Goal: Task Accomplishment & Management: Manage account settings

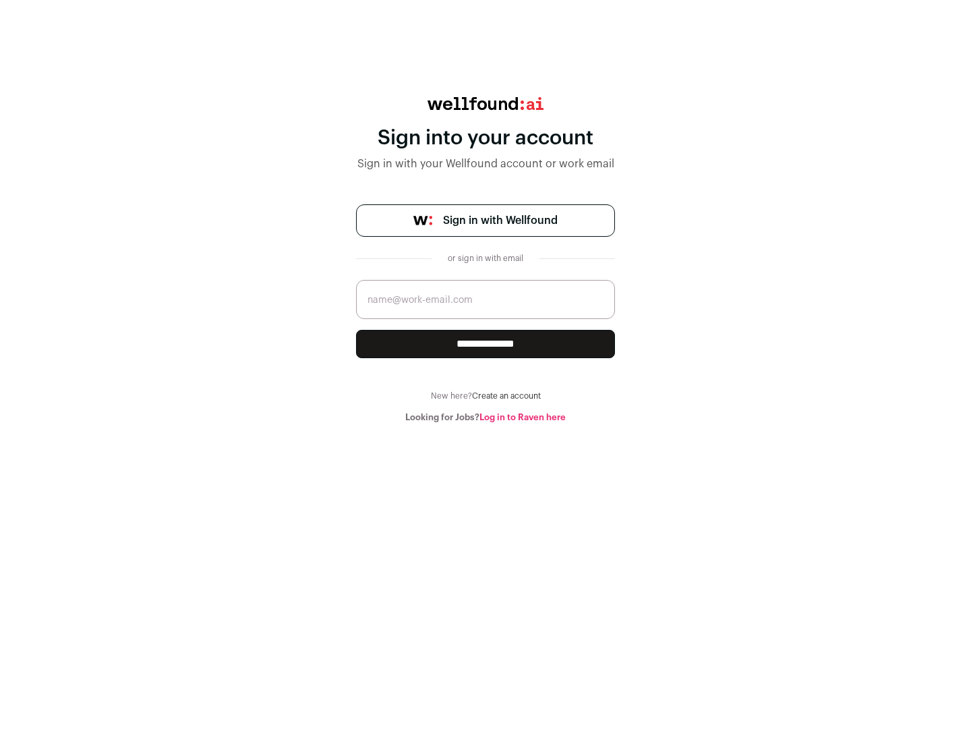
click at [500, 221] on span "Sign in with Wellfound" at bounding box center [500, 220] width 115 height 16
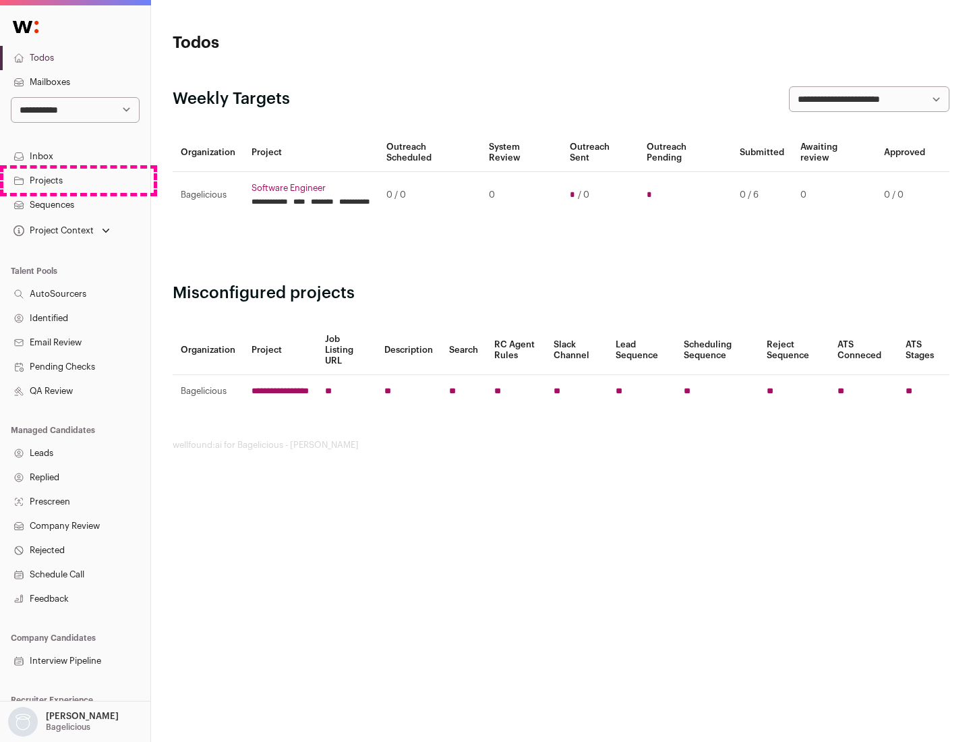
click at [75, 180] on link "Projects" at bounding box center [75, 181] width 150 height 24
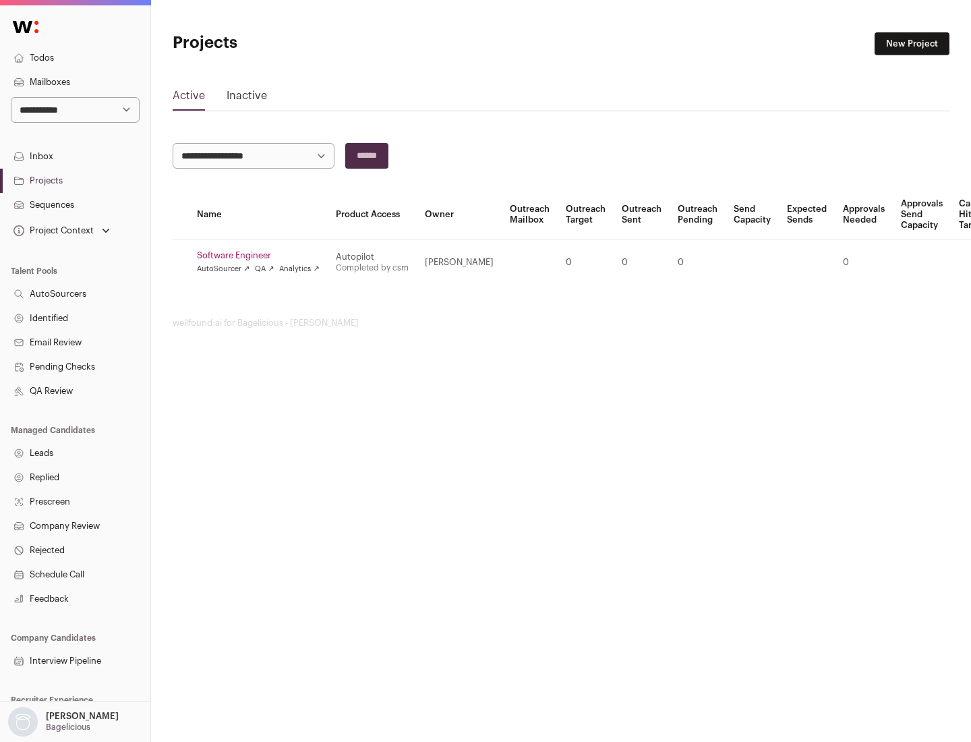
click at [262, 256] on link "Software Engineer" at bounding box center [258, 255] width 123 height 11
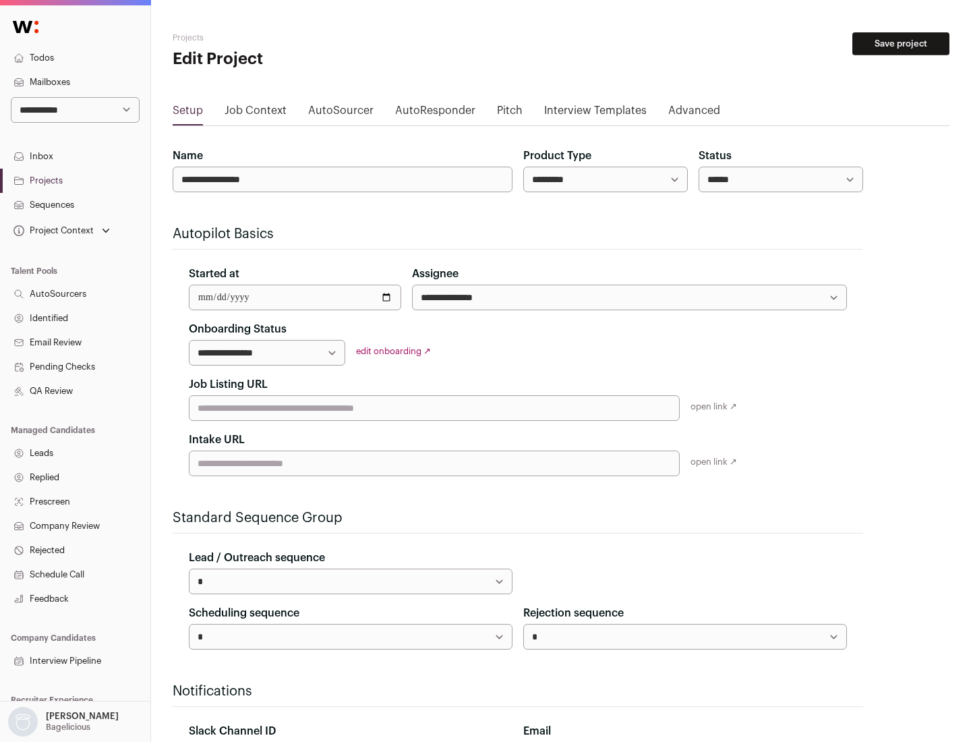
click at [901, 44] on button "Save project" at bounding box center [901, 43] width 97 height 23
